Goal: Transaction & Acquisition: Purchase product/service

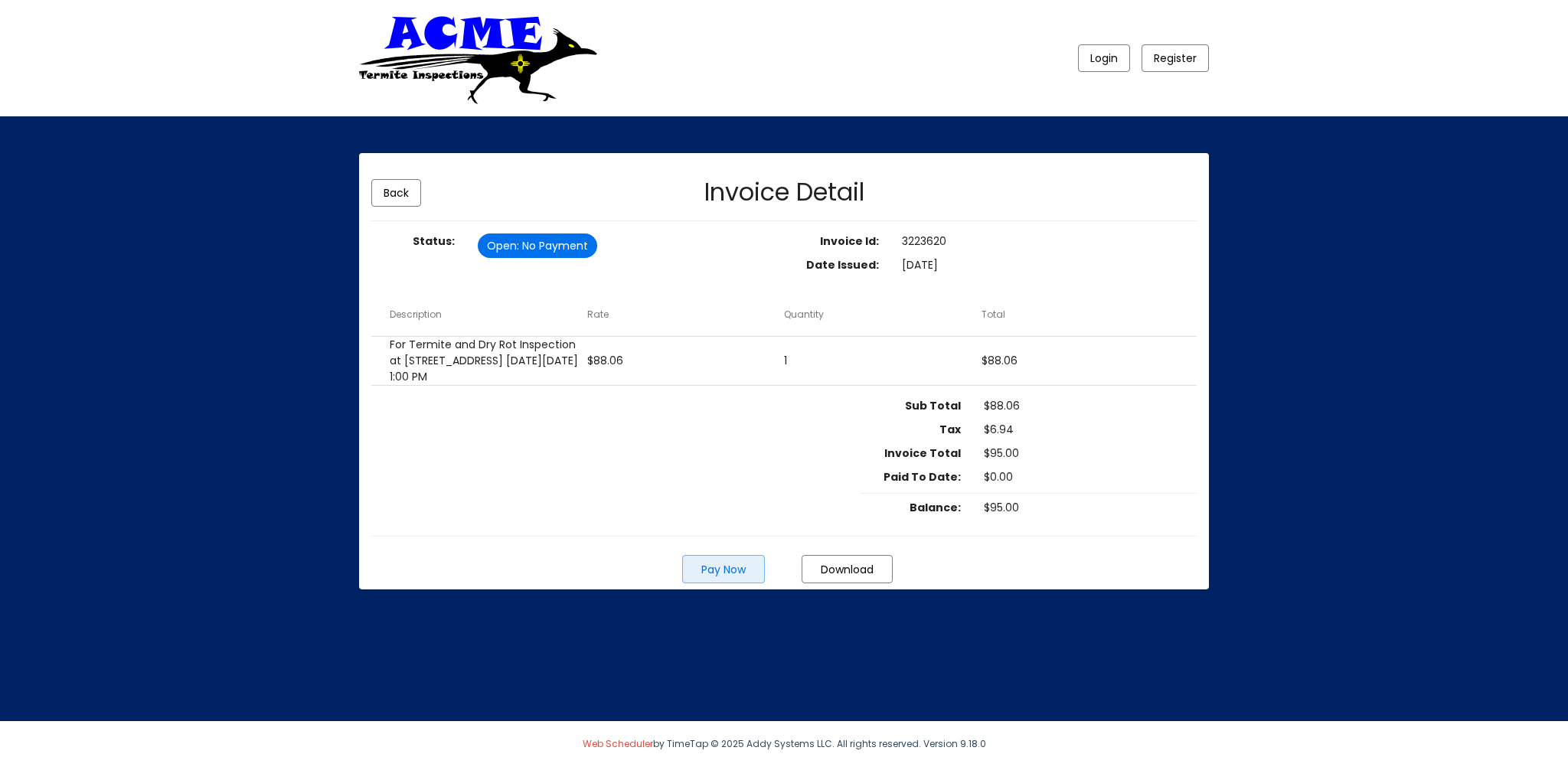
click at [731, 577] on span "Pay Now" at bounding box center [723, 569] width 45 height 15
click at [722, 577] on span "Pay Now" at bounding box center [723, 569] width 45 height 15
click at [708, 577] on span "Pay Now" at bounding box center [723, 569] width 45 height 15
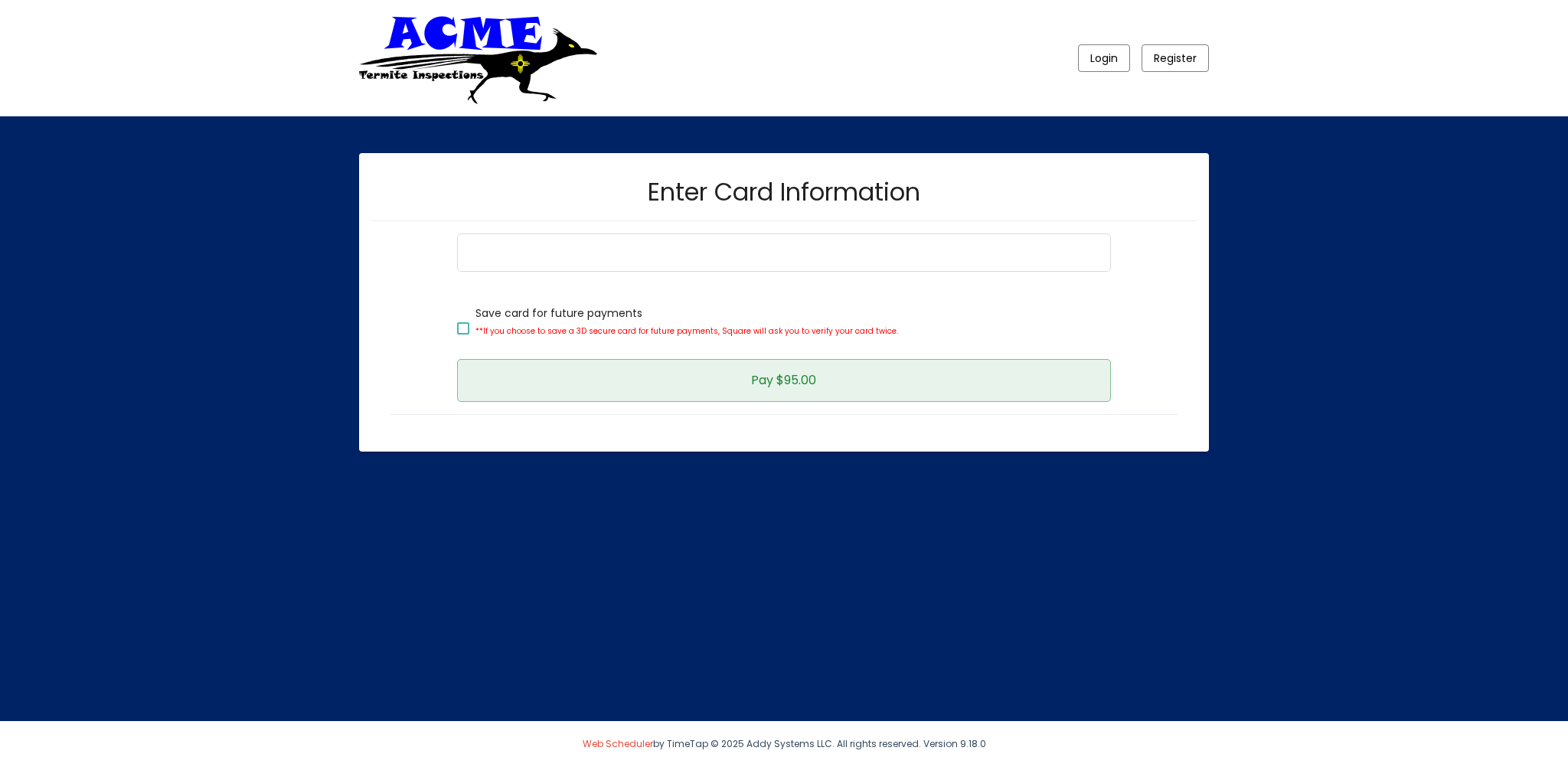
click at [798, 390] on button "Pay $95.00" at bounding box center [784, 380] width 653 height 43
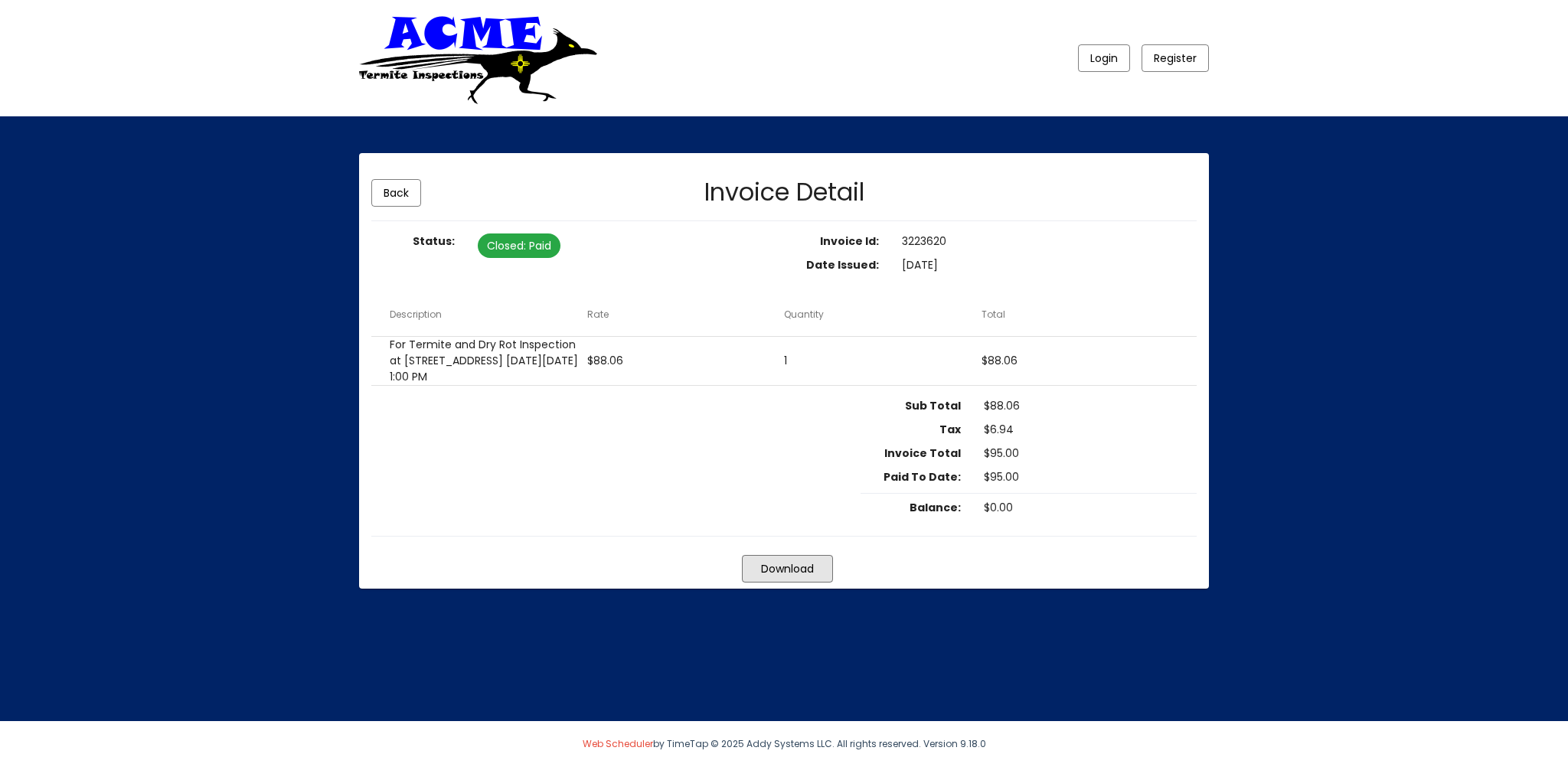
click at [776, 576] on span "Download" at bounding box center [787, 568] width 53 height 15
